Goal: Book appointment/travel/reservation

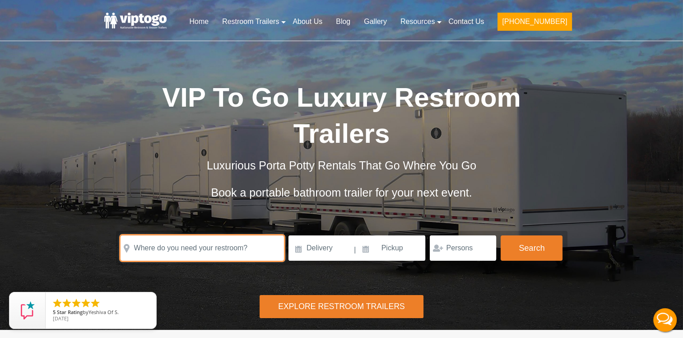
click at [159, 235] on input "text" at bounding box center [203, 247] width 164 height 25
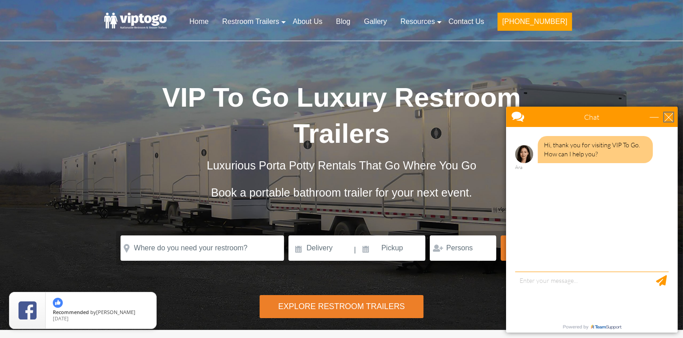
click at [669, 120] on div "close" at bounding box center [668, 116] width 9 height 9
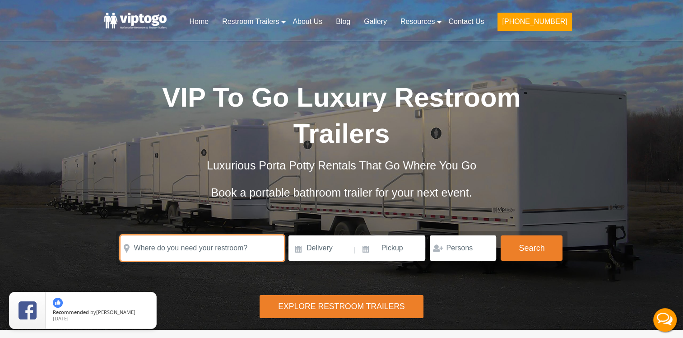
click at [221, 235] on input "text" at bounding box center [203, 247] width 164 height 25
drag, startPoint x: 195, startPoint y: 216, endPoint x: 106, endPoint y: 209, distance: 89.2
click at [106, 231] on div "Please Input Valid address with zipcode Please Input Valid address with zipcode…" at bounding box center [342, 248] width 474 height 34
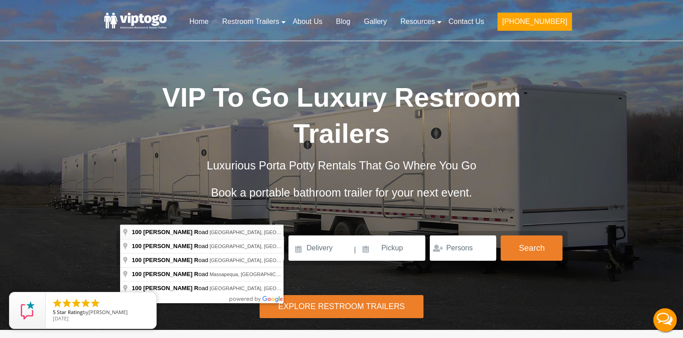
type input "100 Brewster Road, Newark, NJ, USA"
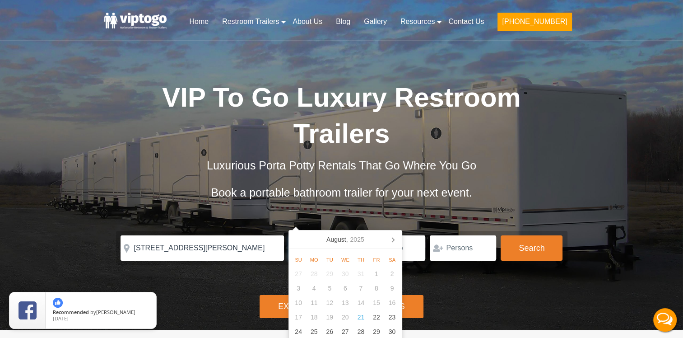
click at [331, 235] on input at bounding box center [321, 247] width 65 height 25
click at [393, 237] on icon at bounding box center [393, 239] width 14 height 14
click at [314, 305] on div "15" at bounding box center [314, 302] width 16 height 14
type input "[DATE]"
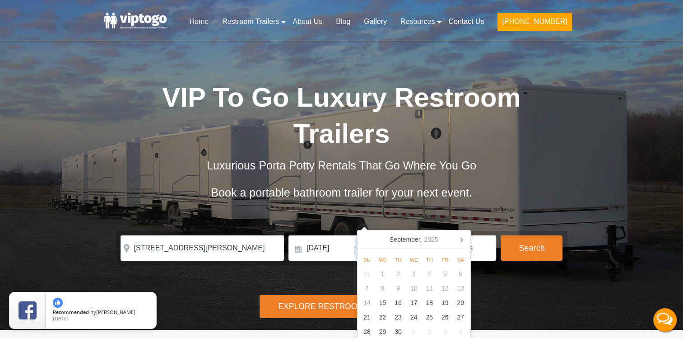
click at [398, 235] on input at bounding box center [391, 247] width 69 height 25
click at [399, 305] on div "16" at bounding box center [399, 302] width 16 height 14
type input "[DATE]"
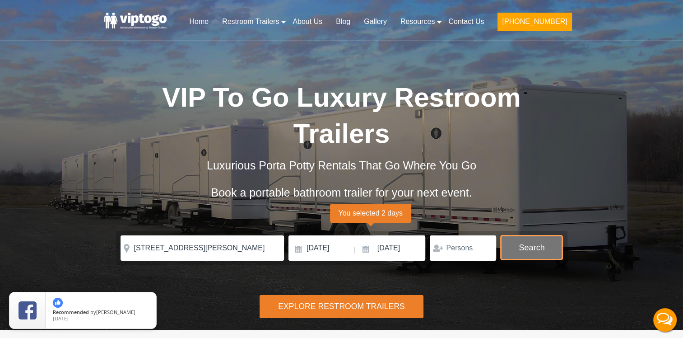
click at [520, 235] on button "Search" at bounding box center [532, 247] width 62 height 24
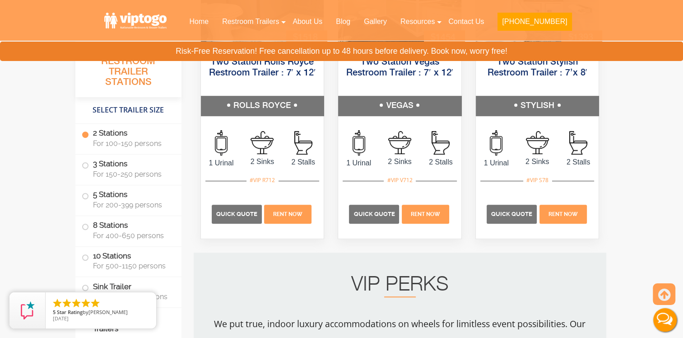
scroll to position [502, 0]
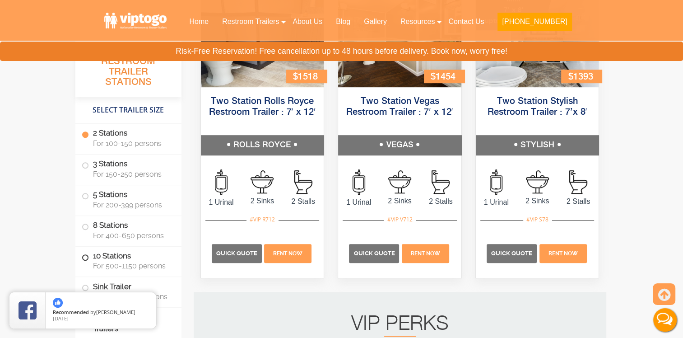
click at [102, 257] on label "10 Stations For 500-1150 persons" at bounding box center [129, 261] width 94 height 28
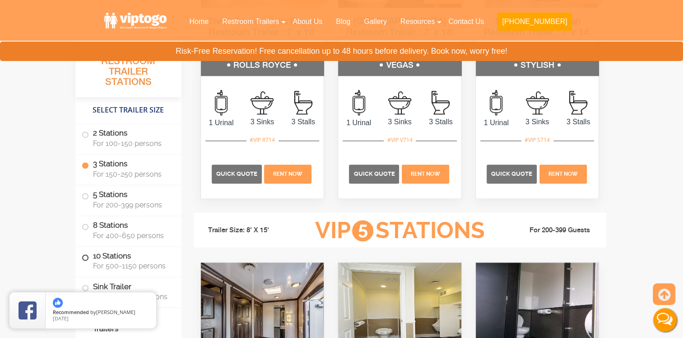
click at [85, 258] on span at bounding box center [86, 258] width 4 height 4
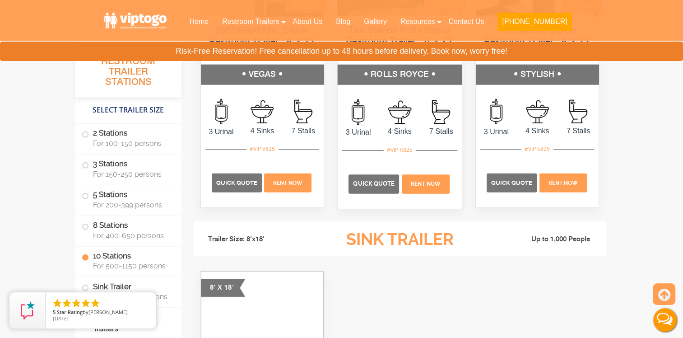
scroll to position [2250, 0]
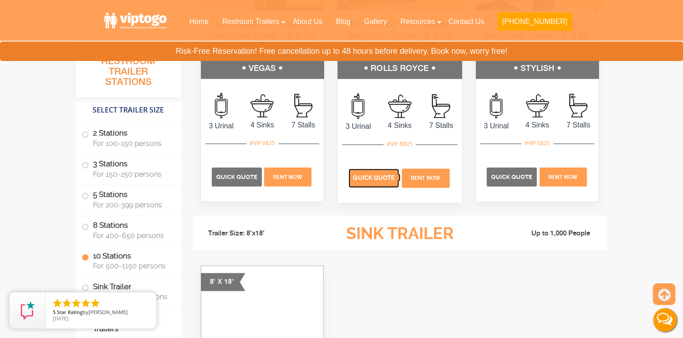
click at [371, 175] on span "Quick Quote" at bounding box center [374, 178] width 42 height 7
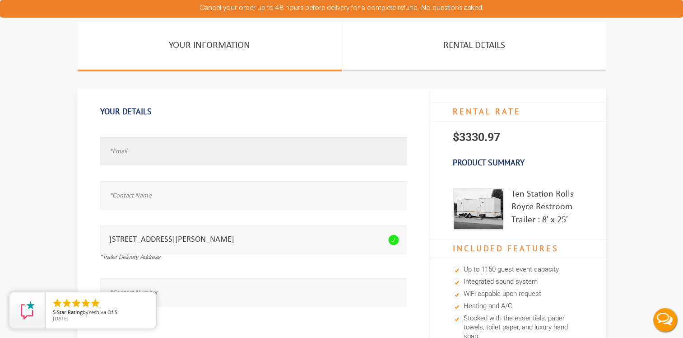
click at [134, 152] on input "text" at bounding box center [253, 151] width 307 height 28
type input "test@test.com"
click at [138, 211] on div "Full Name is required." at bounding box center [253, 192] width 307 height 44
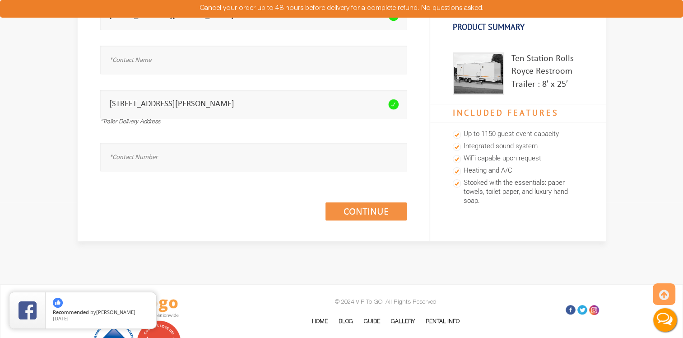
scroll to position [45, 0]
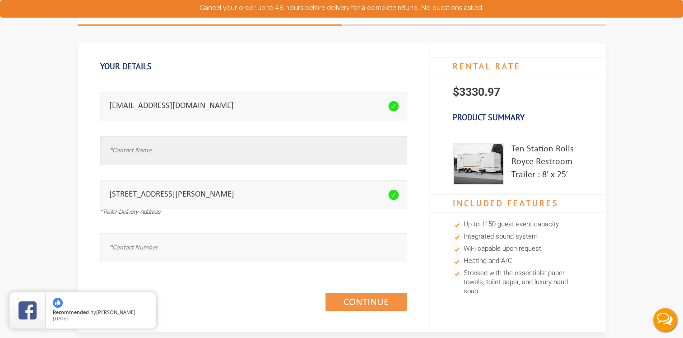
click at [138, 152] on input "text" at bounding box center [253, 150] width 307 height 28
type input "test"
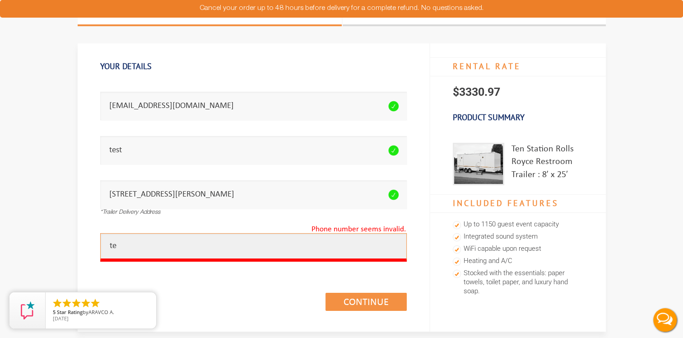
type input "t"
type input "9"
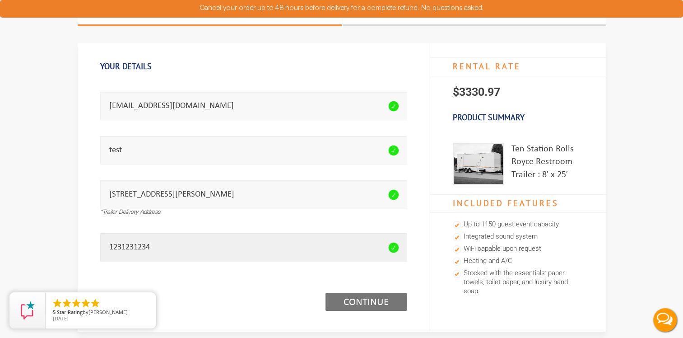
type input "1231231234"
click at [363, 299] on link "Continue (1/3)" at bounding box center [366, 302] width 81 height 18
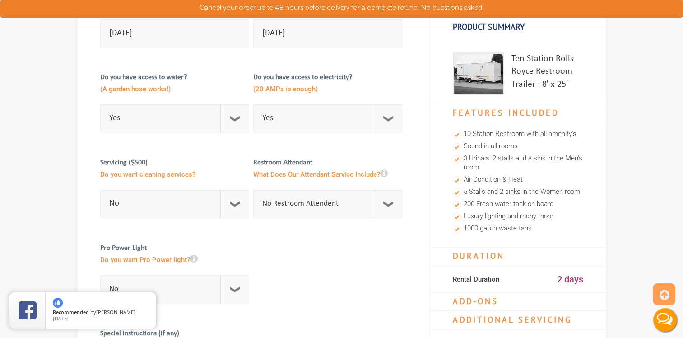
scroll to position [316, 0]
